Goal: Information Seeking & Learning: Learn about a topic

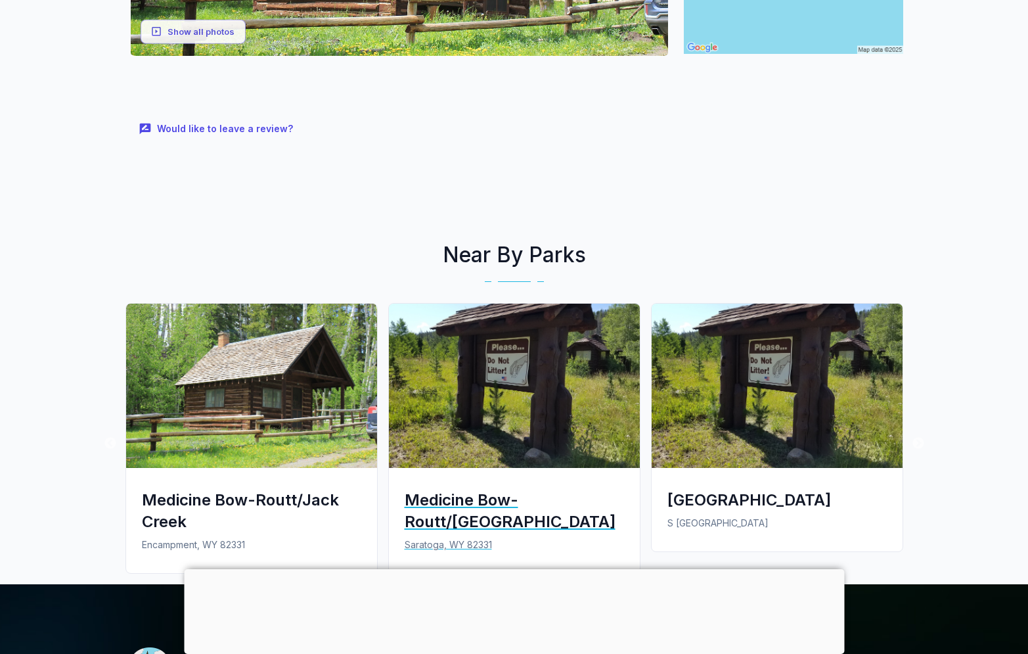
scroll to position [461, 0]
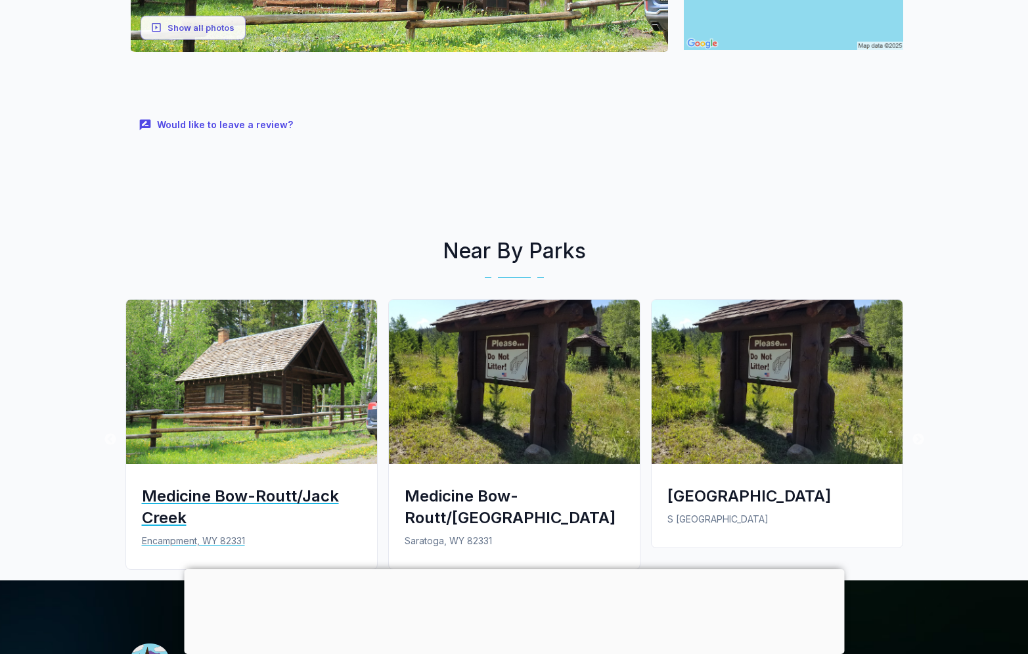
click at [252, 501] on div "Medicine Bow-Routt/Jack Creek" at bounding box center [251, 506] width 219 height 43
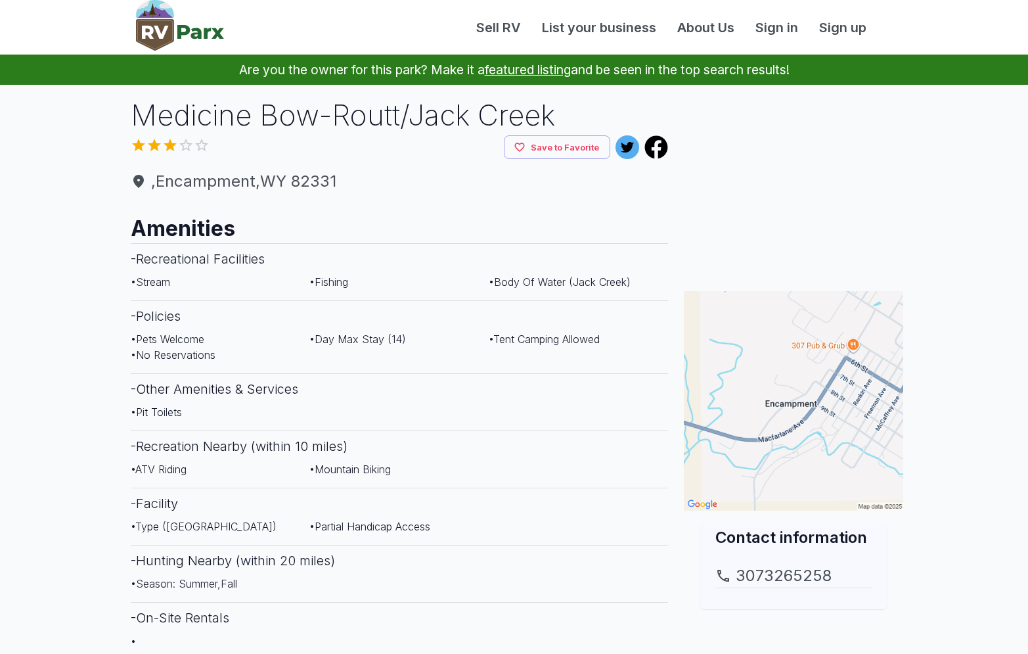
scroll to position [1, 0]
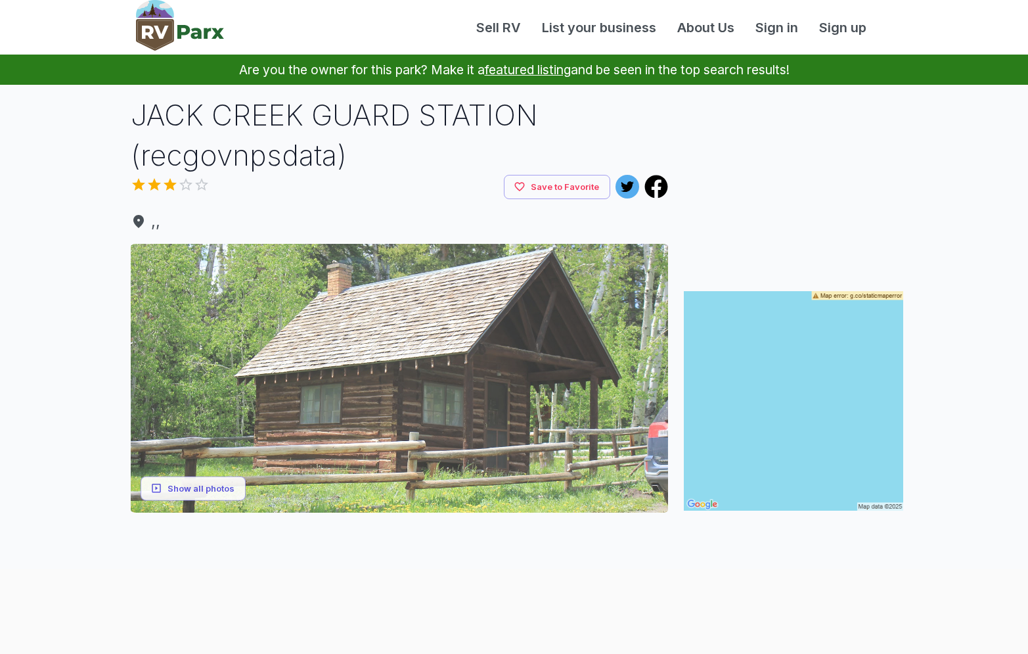
click at [407, 421] on img at bounding box center [399, 378] width 537 height 269
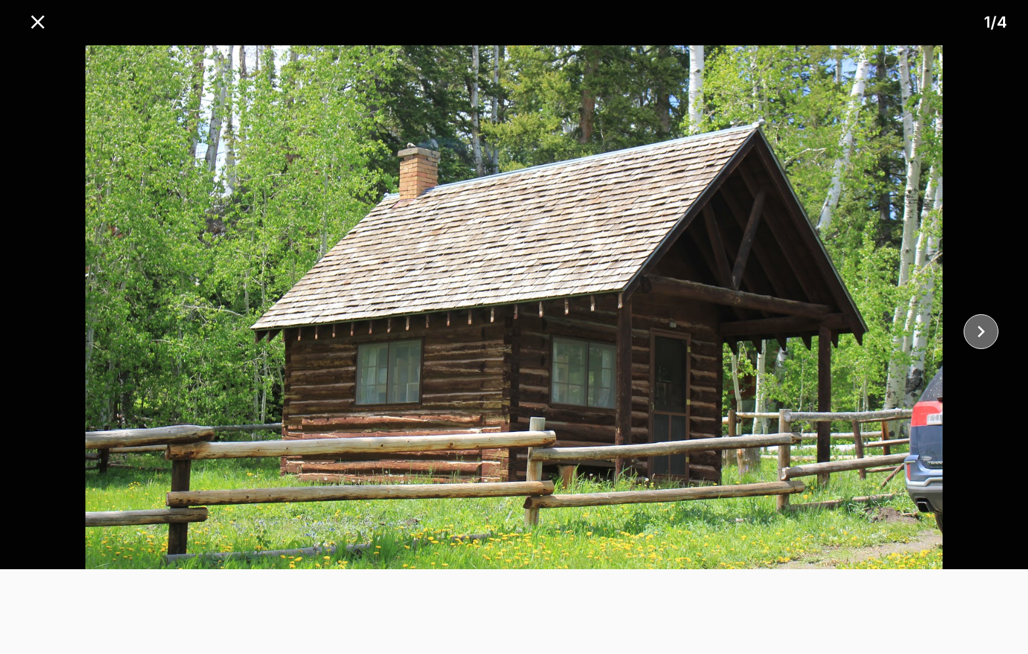
click at [976, 336] on icon "close" at bounding box center [981, 331] width 23 height 23
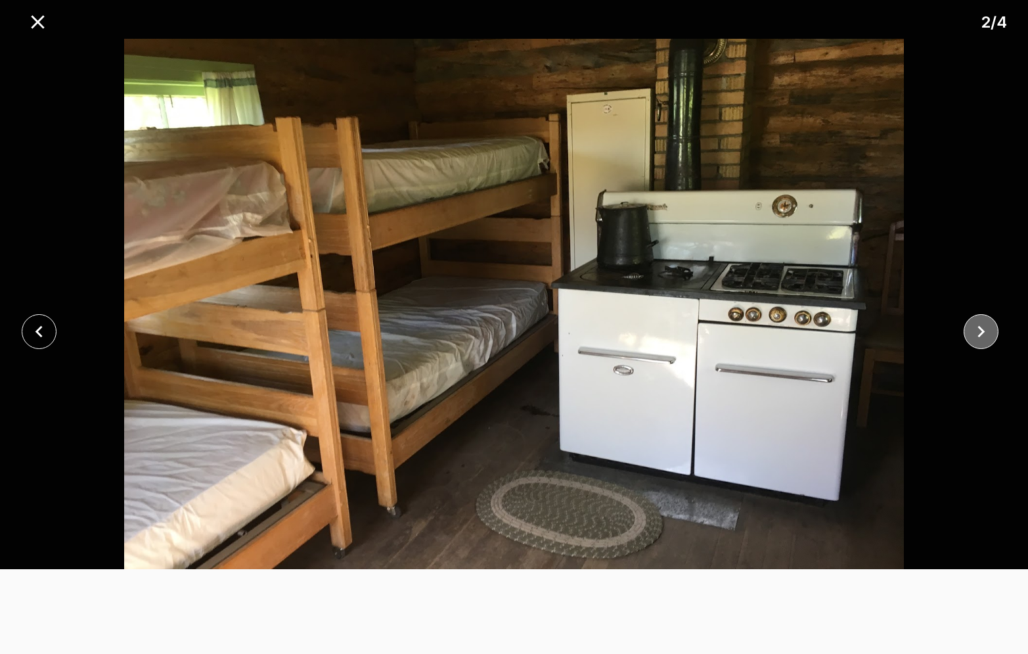
click at [976, 336] on icon "close" at bounding box center [981, 331] width 23 height 23
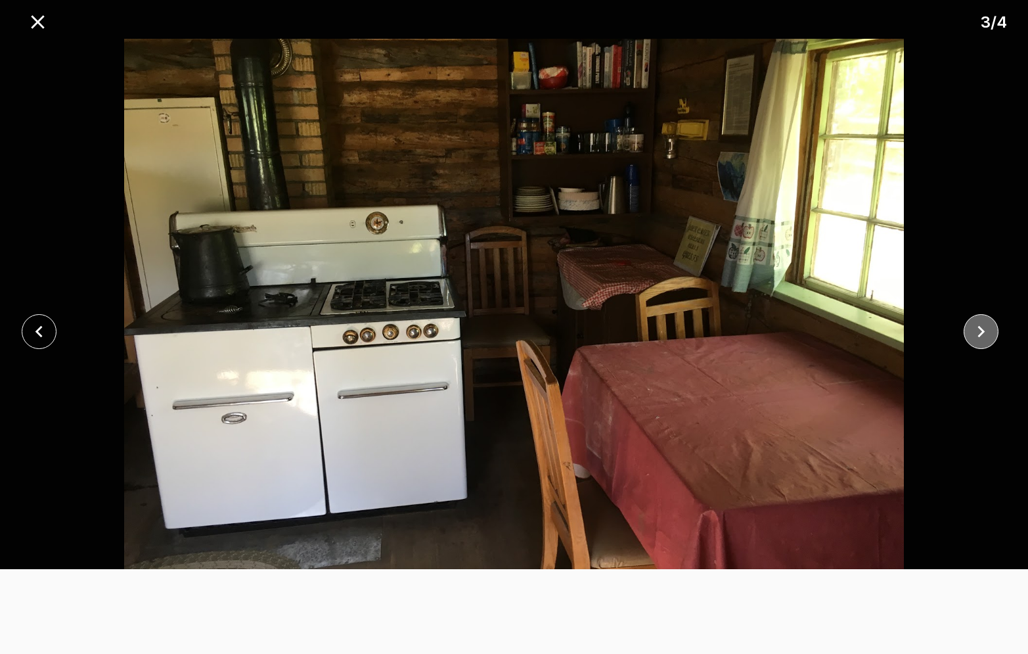
click at [976, 336] on icon "close" at bounding box center [981, 331] width 23 height 23
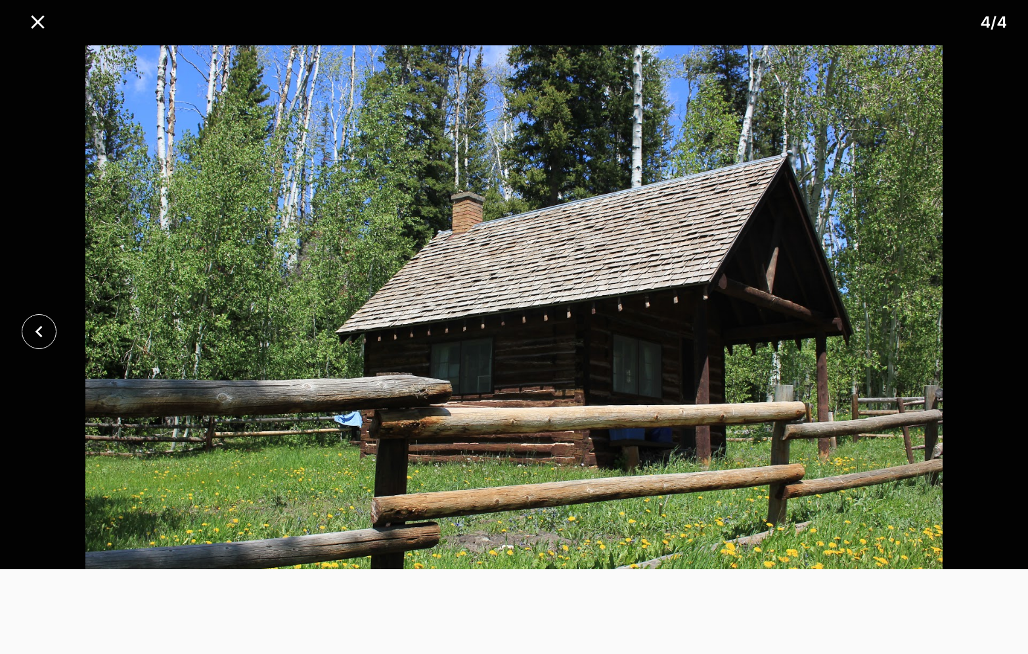
click at [976, 336] on div at bounding box center [514, 331] width 1028 height 585
click at [38, 334] on icon "close" at bounding box center [38, 331] width 7 height 12
